Goal: Information Seeking & Learning: Compare options

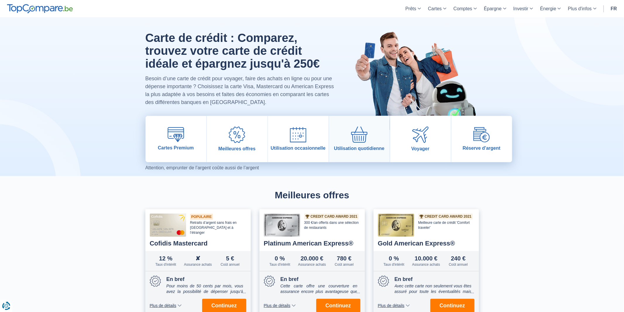
click at [356, 142] on img at bounding box center [359, 134] width 16 height 16
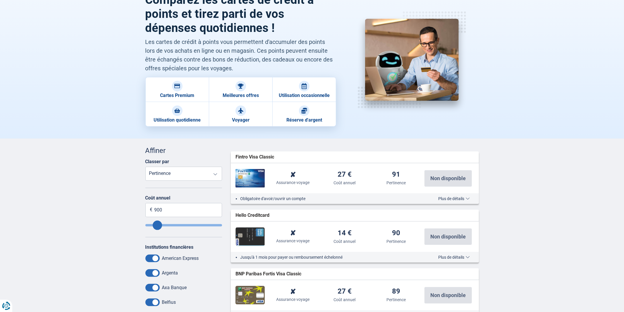
scroll to position [189, 0]
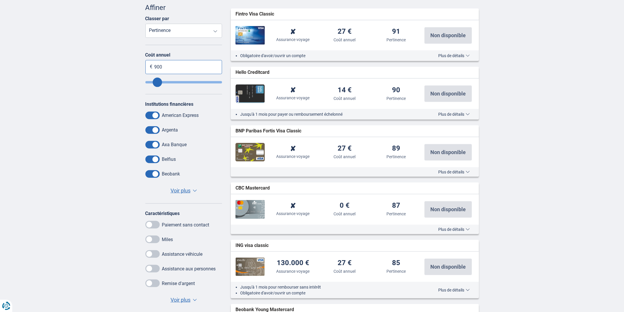
click at [165, 66] on input "900" at bounding box center [183, 67] width 77 height 14
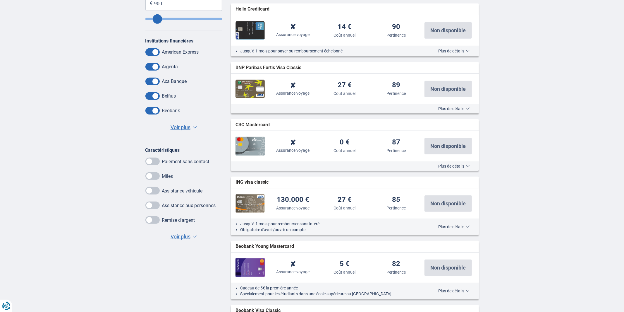
scroll to position [252, 0]
click at [183, 237] on span "Voir plus" at bounding box center [181, 236] width 20 height 8
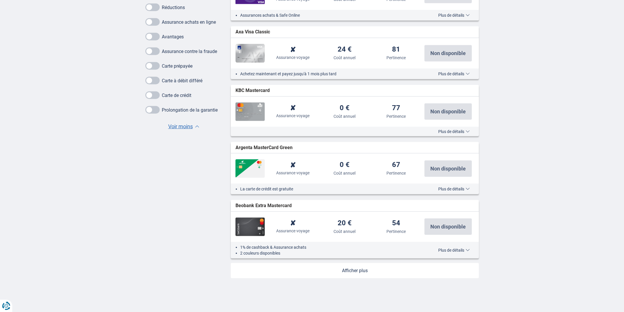
scroll to position [600, 0]
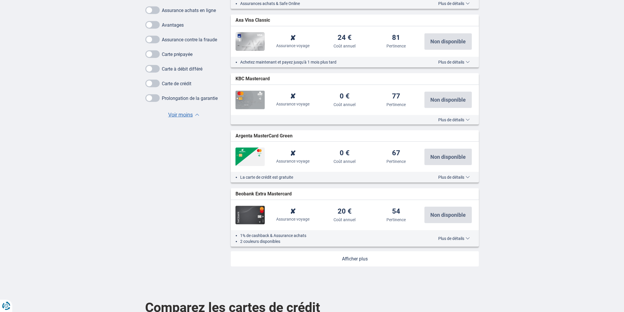
click at [369, 262] on link at bounding box center [355, 258] width 248 height 15
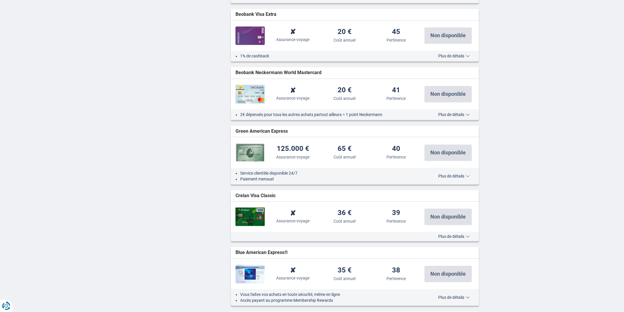
scroll to position [968, 0]
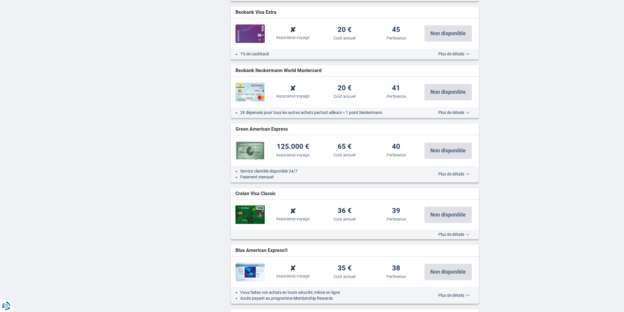
click at [450, 175] on span "Plus de détails" at bounding box center [453, 174] width 31 height 4
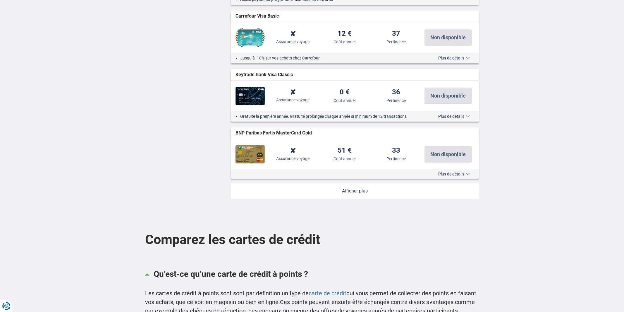
scroll to position [1608, 0]
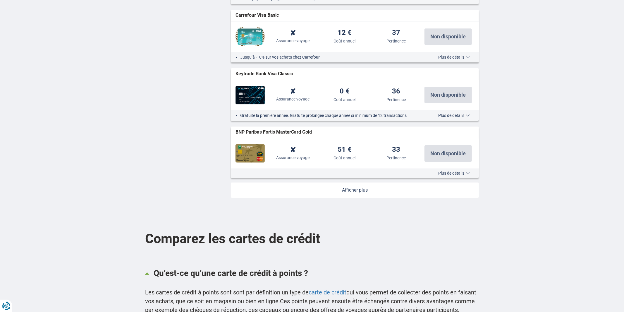
click at [353, 187] on link at bounding box center [355, 189] width 248 height 15
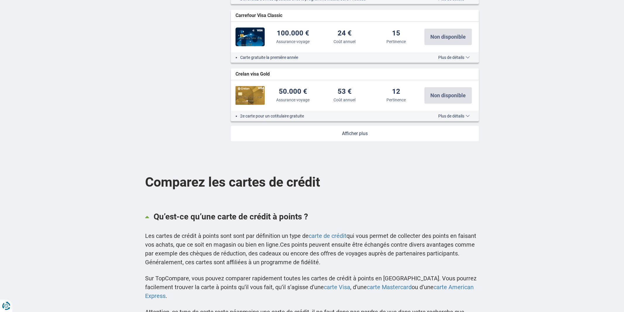
scroll to position [2265, 0]
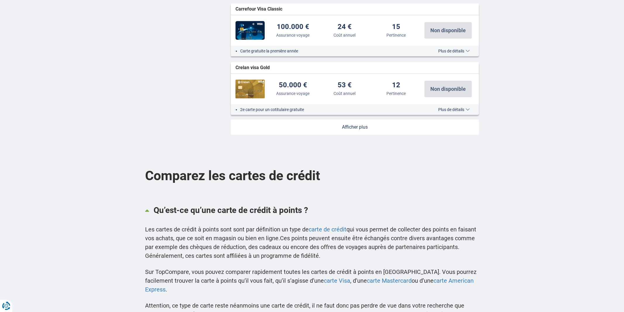
click at [355, 134] on link at bounding box center [355, 126] width 248 height 15
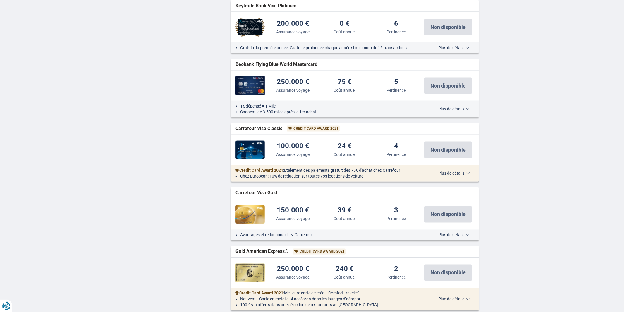
scroll to position [2810, 0]
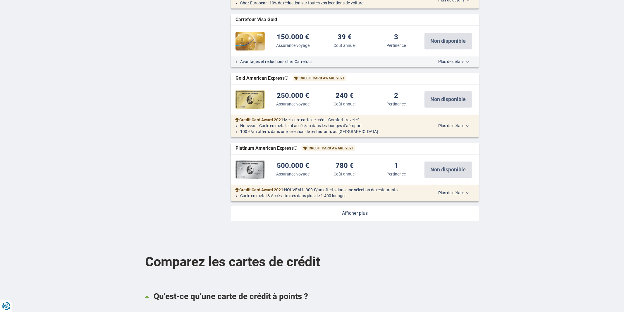
click at [381, 216] on link at bounding box center [355, 212] width 248 height 15
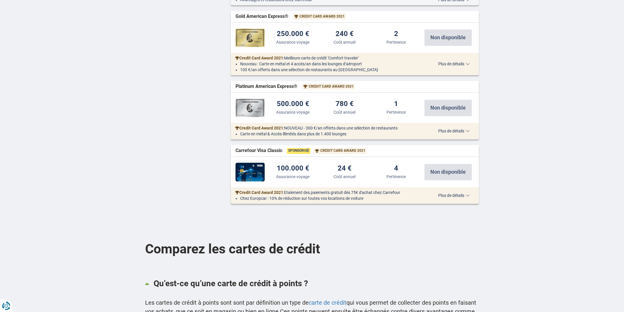
scroll to position [2801, 0]
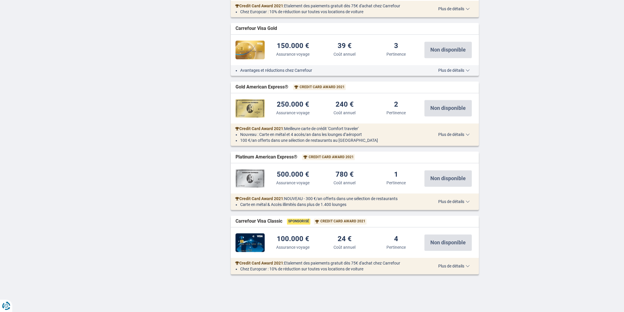
click at [452, 272] on div "Credit Card Award 2021 : Etalement des paiements gratuit dès 75€ d'achat chez C…" at bounding box center [355, 266] width 248 height 16
click at [452, 270] on div "Credit Card Award 2021 : Etalement des paiements gratuit dès 75€ d'achat chez C…" at bounding box center [355, 266] width 248 height 16
click at [451, 269] on div "Credit Card Award 2021 : Etalement des paiements gratuit dès 75€ d'achat chez C…" at bounding box center [355, 266] width 248 height 16
click at [449, 267] on span "Plus de détails" at bounding box center [453, 266] width 31 height 4
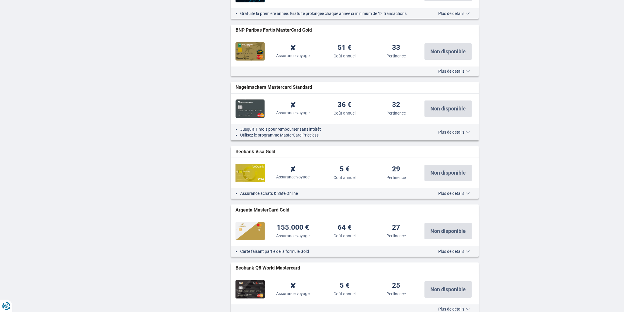
scroll to position [1661, 0]
